Goal: Navigation & Orientation: Find specific page/section

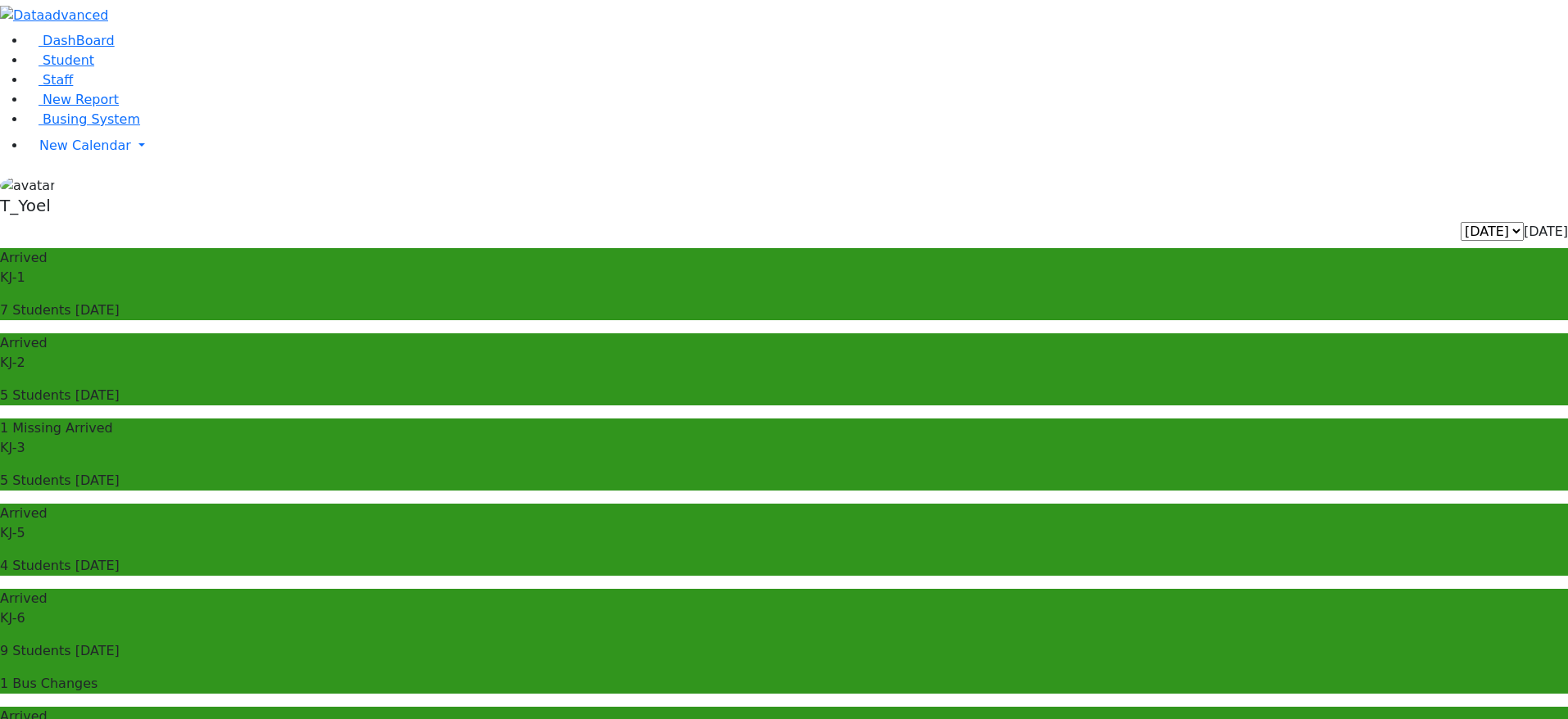
select select "3"
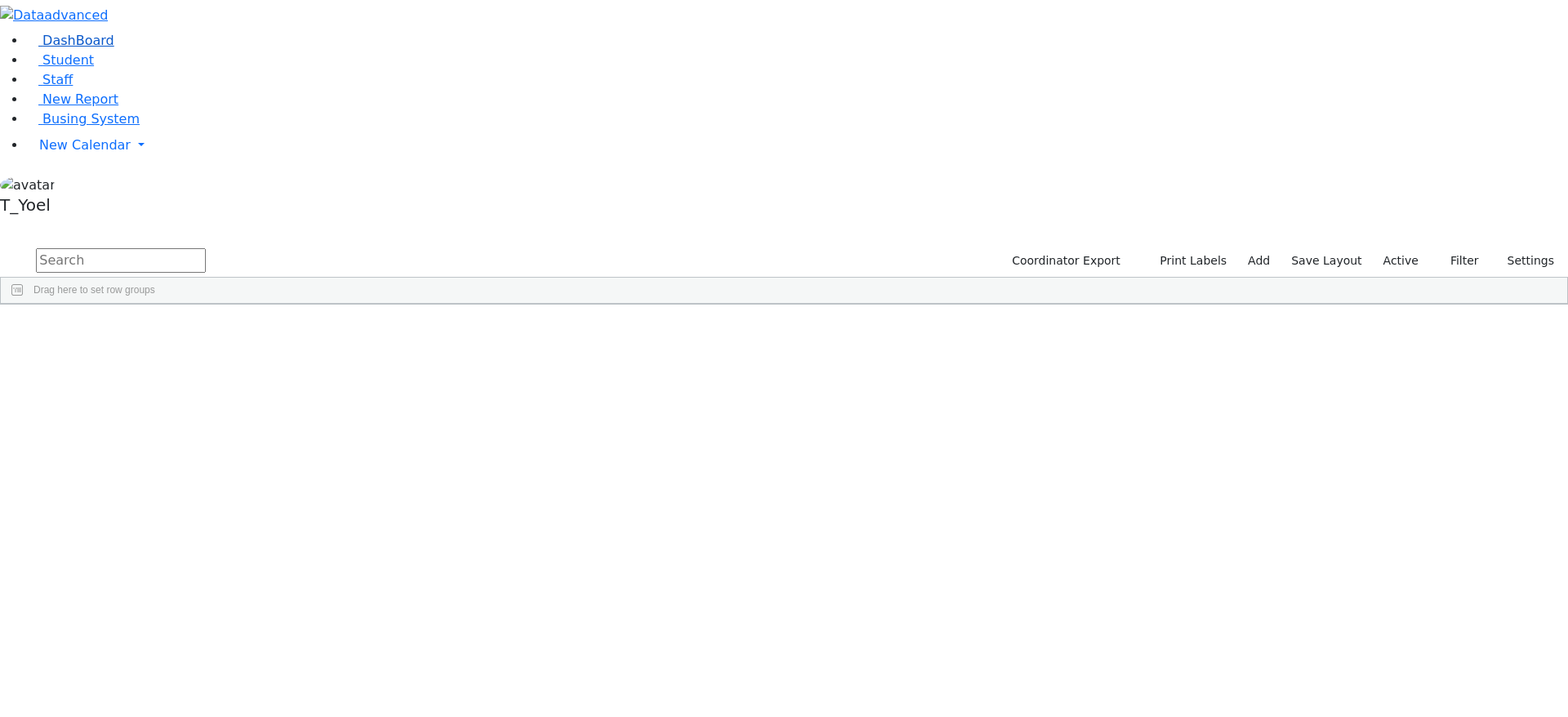
click at [107, 49] on link "DashBoard" at bounding box center [69, 40] width 88 height 16
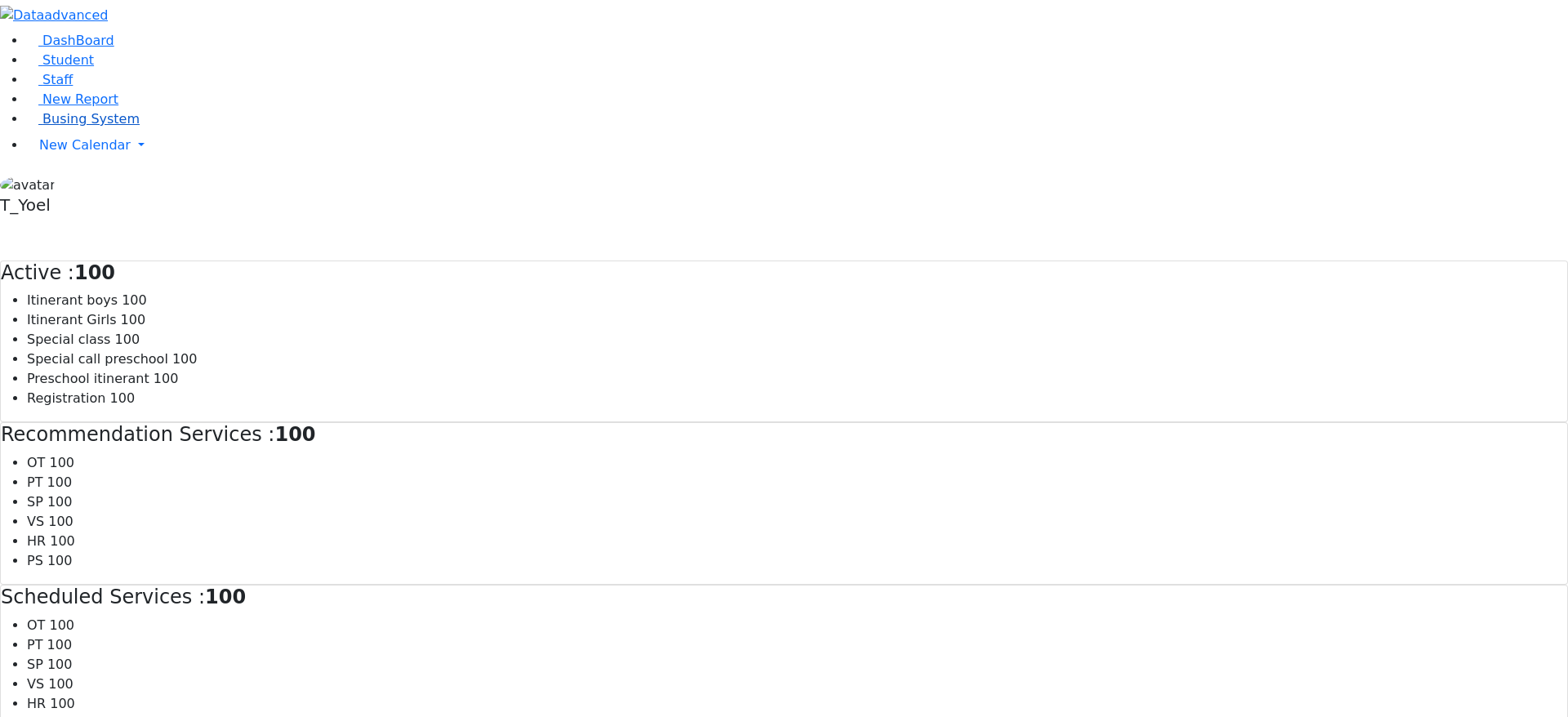
click at [117, 126] on link "Busing System" at bounding box center [83, 119] width 114 height 16
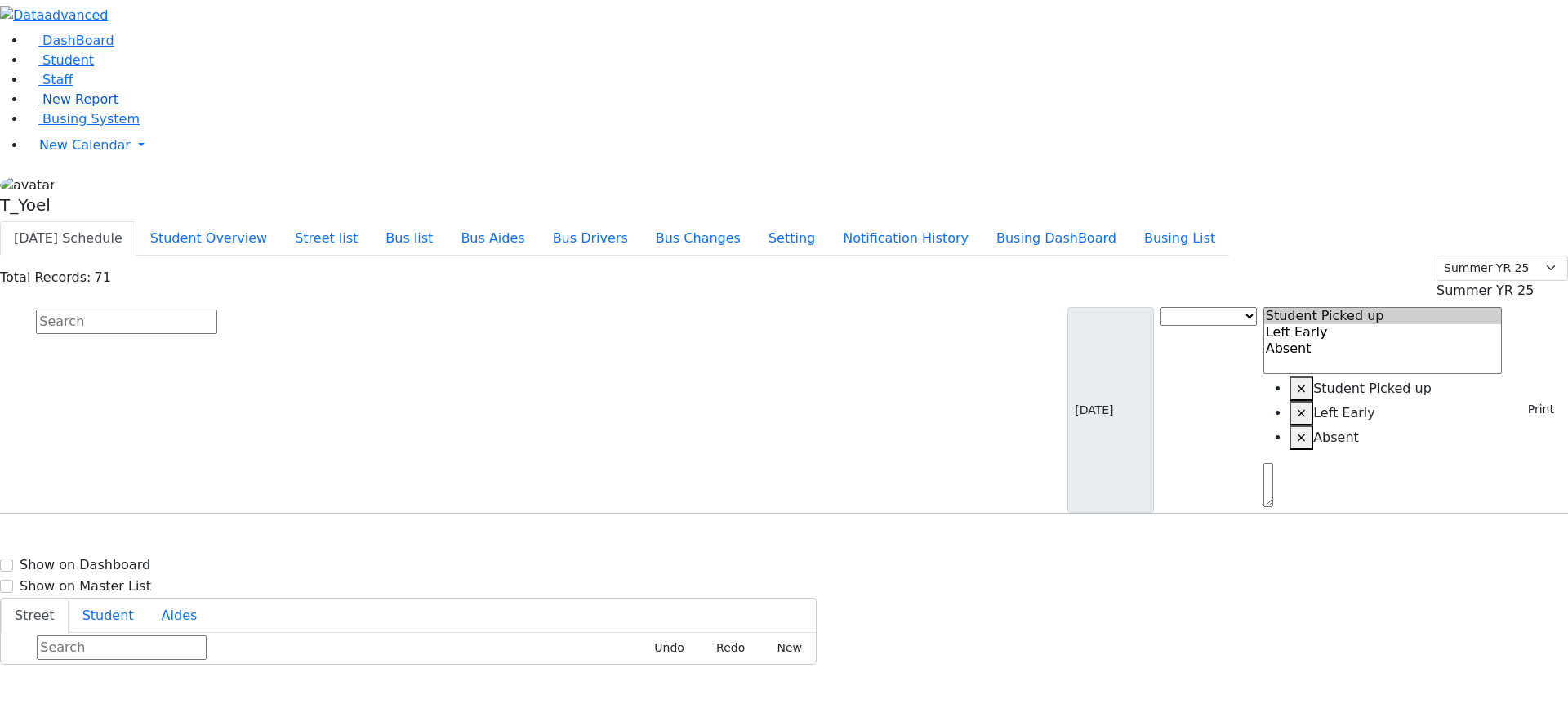
click at [84, 107] on span "New Report" at bounding box center [80, 99] width 76 height 16
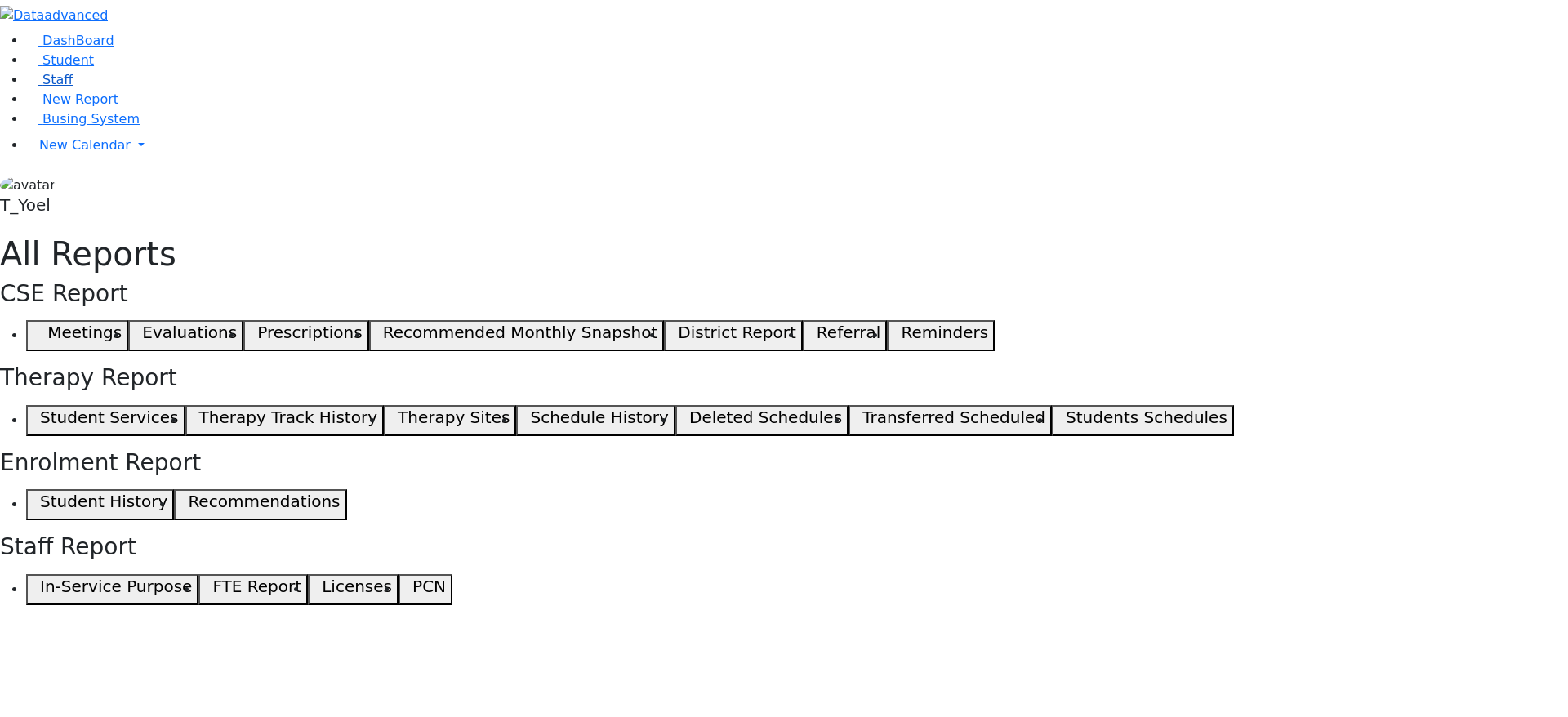
click at [71, 87] on link "Staff" at bounding box center [49, 79] width 47 height 16
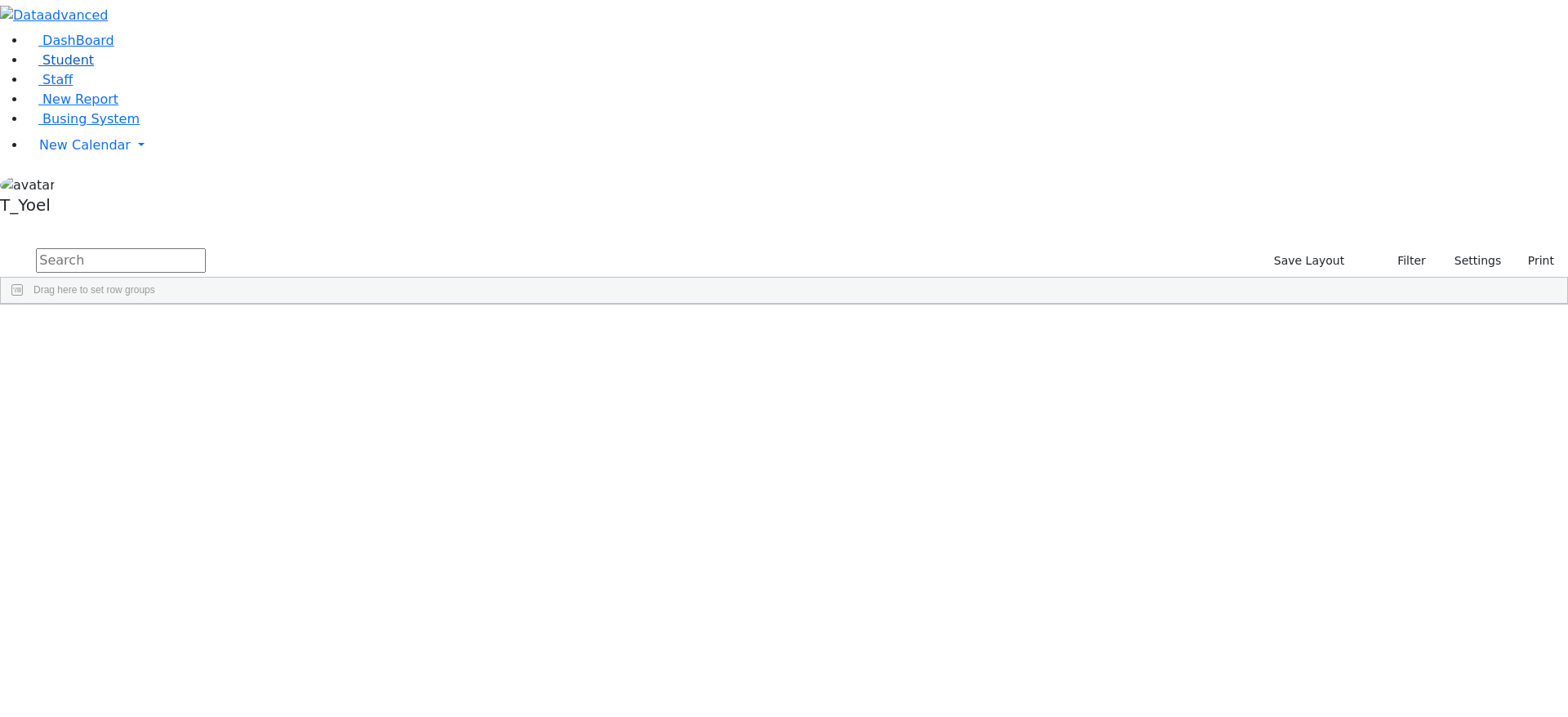
click at [82, 68] on link "Student" at bounding box center [59, 59] width 68 height 16
click at [109, 152] on span "New Calendar" at bounding box center [85, 145] width 91 height 16
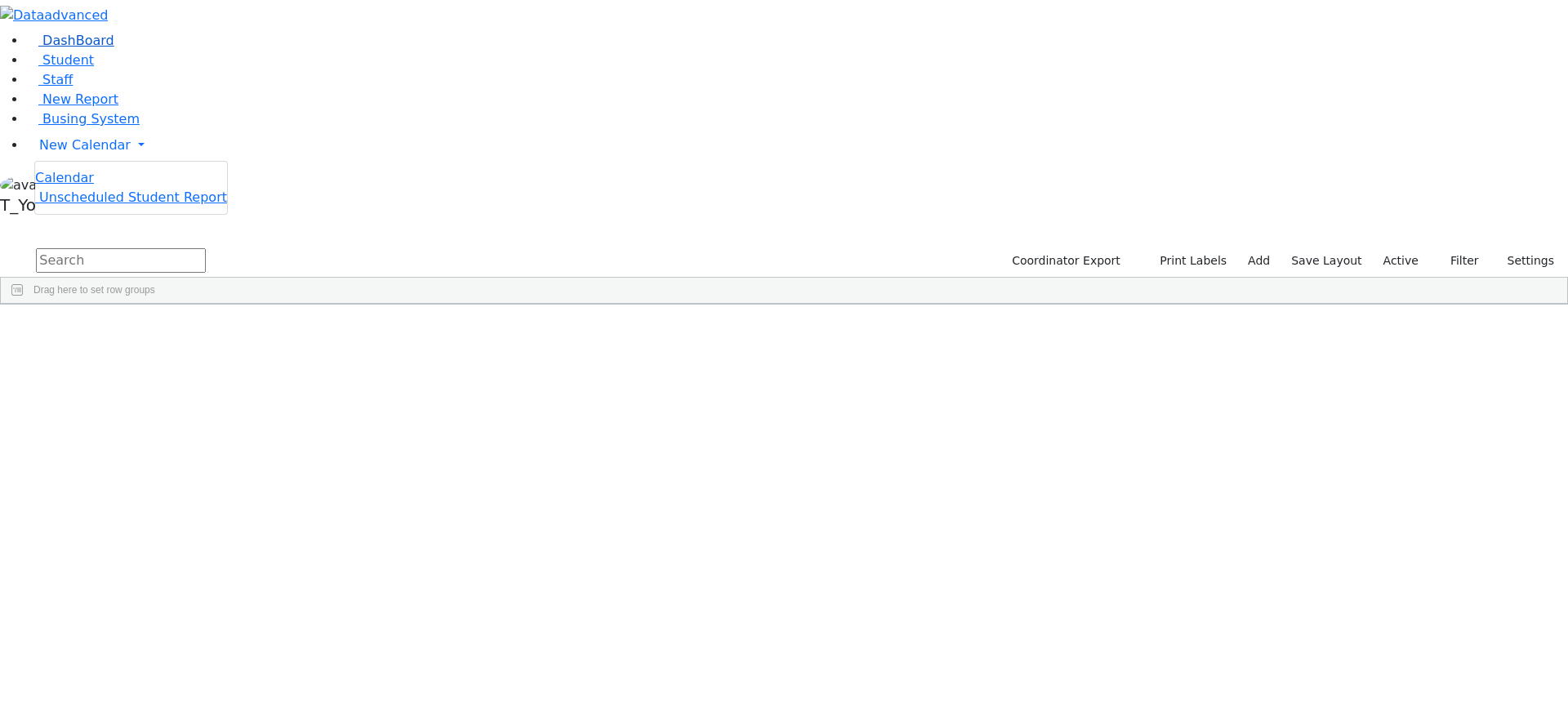
click at [85, 49] on span "DashBoard" at bounding box center [79, 40] width 72 height 16
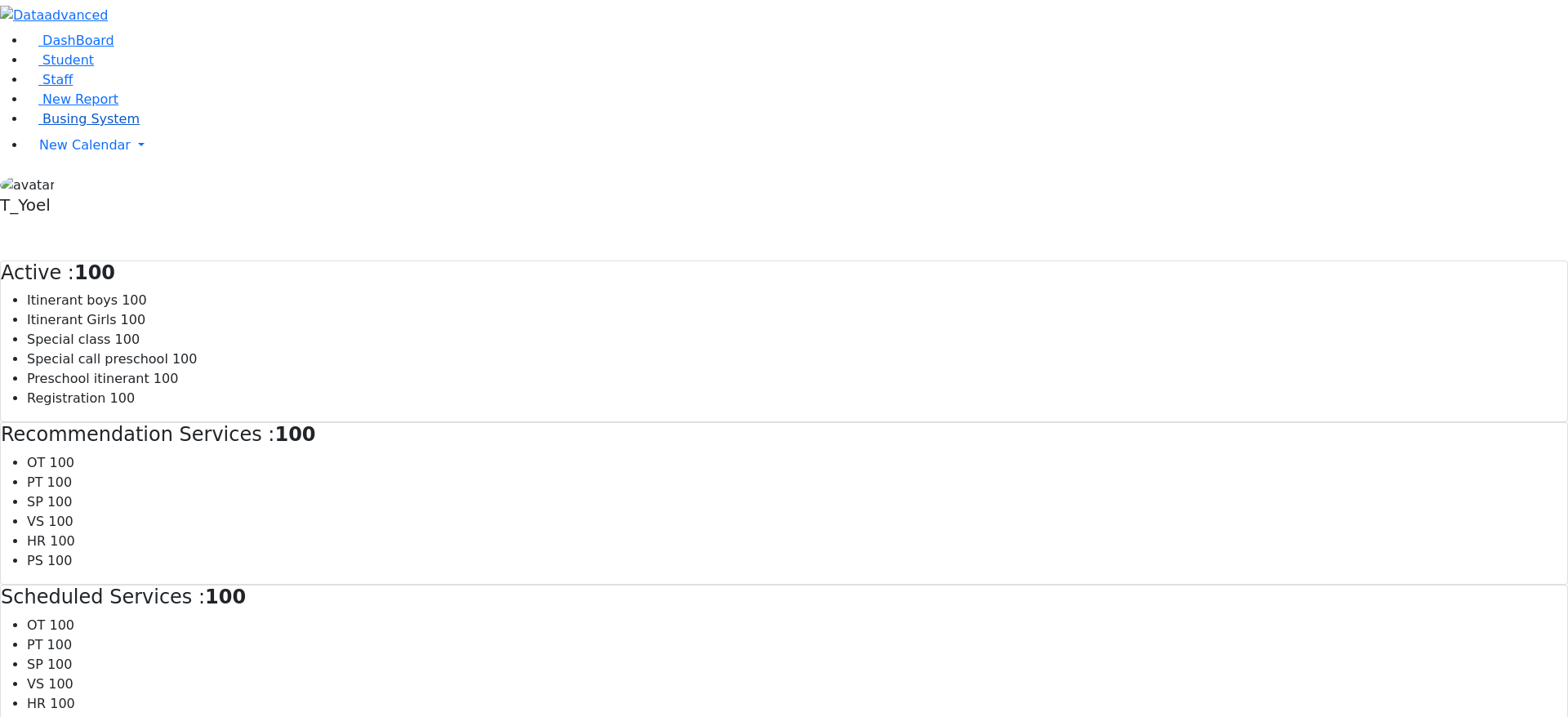
click at [89, 126] on span "Busing System" at bounding box center [91, 119] width 97 height 16
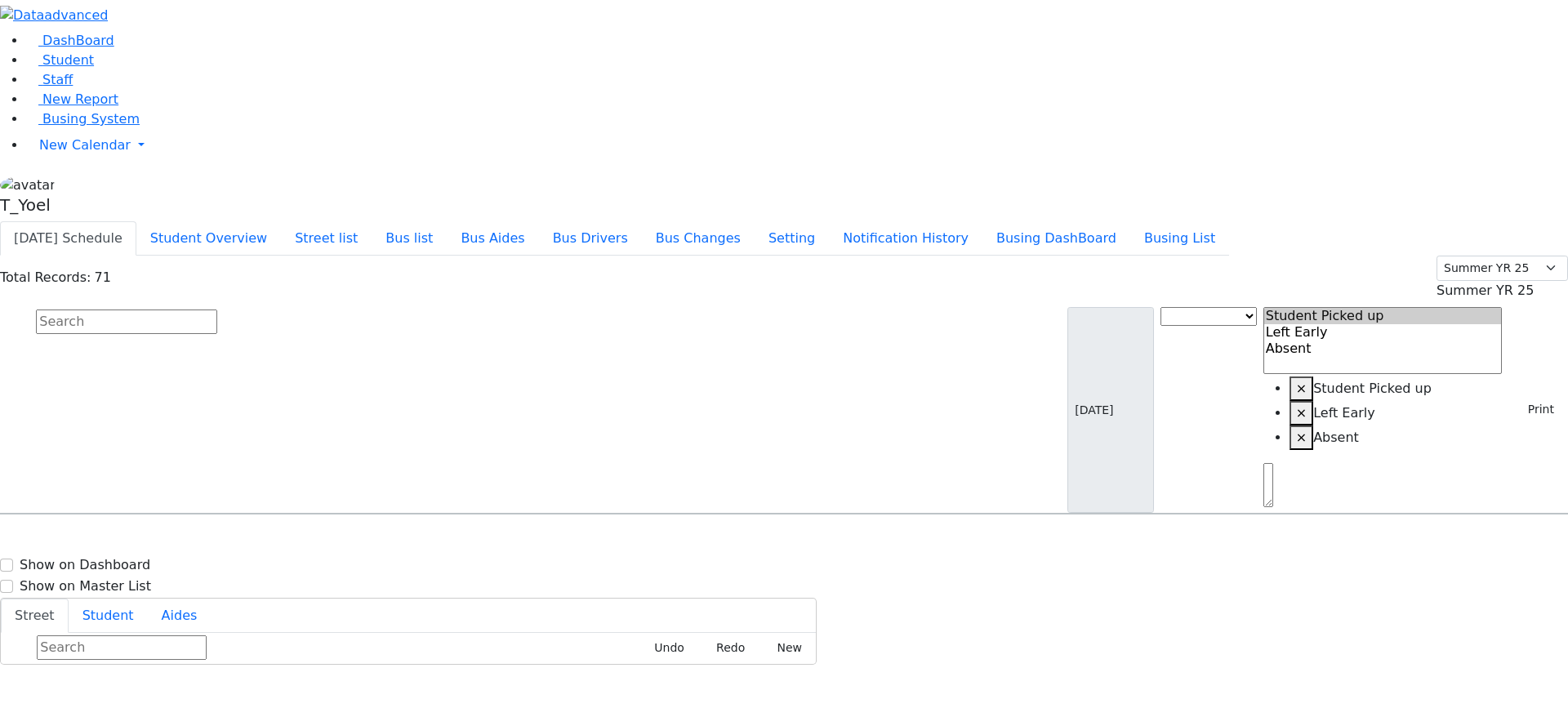
click at [1098, 5] on div "DashBoard Student Staff New Report Busing System" at bounding box center [784, 332] width 1568 height 664
click at [1105, 221] on button "Busing DashBoard" at bounding box center [1056, 238] width 148 height 34
